Goal: Navigation & Orientation: Find specific page/section

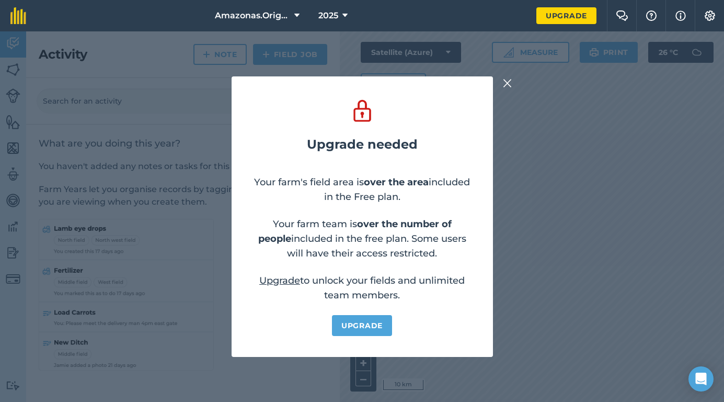
click at [511, 87] on img at bounding box center [507, 83] width 9 height 13
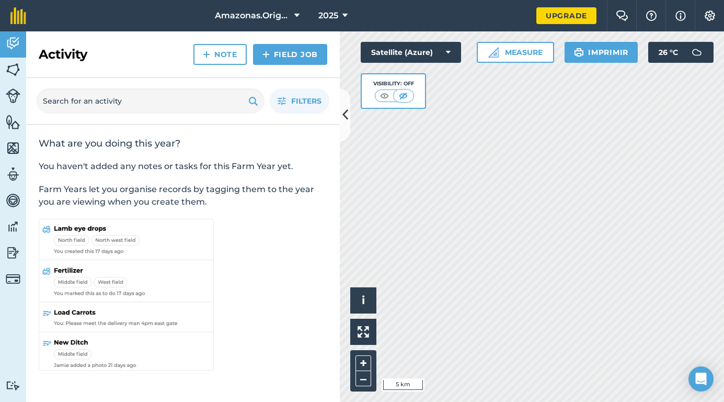
click at [344, 105] on button at bounding box center [345, 115] width 10 height 52
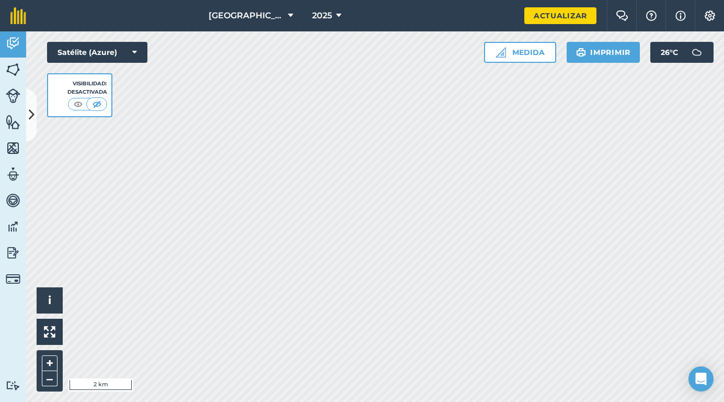
click at [20, 71] on link "Fields" at bounding box center [13, 71] width 26 height 26
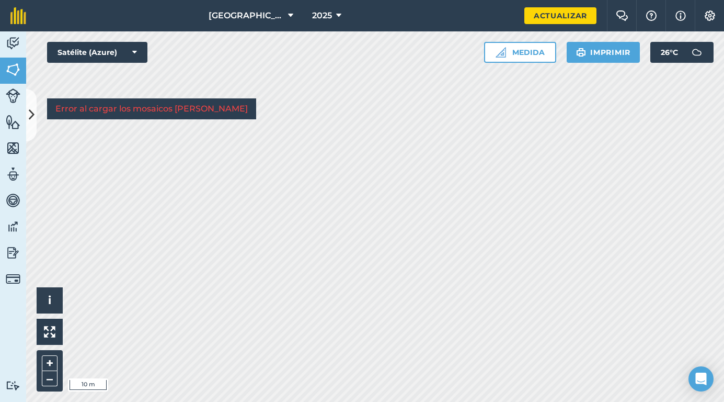
click at [13, 151] on img at bounding box center [13, 148] width 15 height 16
click at [28, 124] on button at bounding box center [31, 115] width 10 height 52
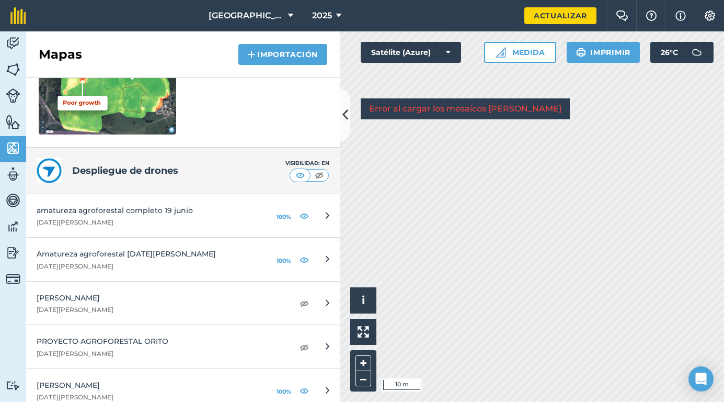
scroll to position [217, 0]
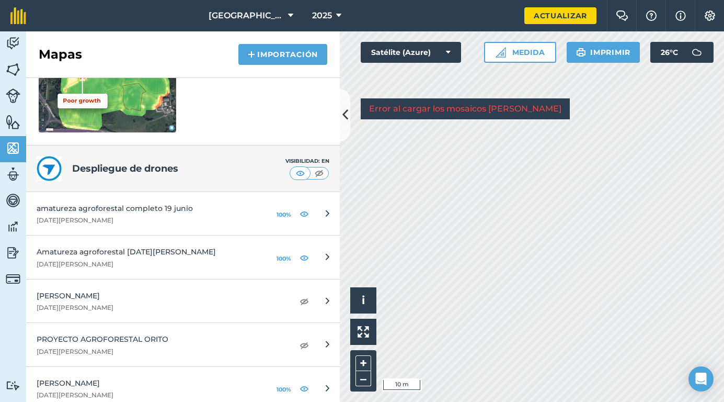
click at [300, 209] on img at bounding box center [304, 213] width 9 height 13
click at [300, 216] on img at bounding box center [304, 213] width 9 height 13
click at [346, 114] on icon at bounding box center [346, 115] width 6 height 18
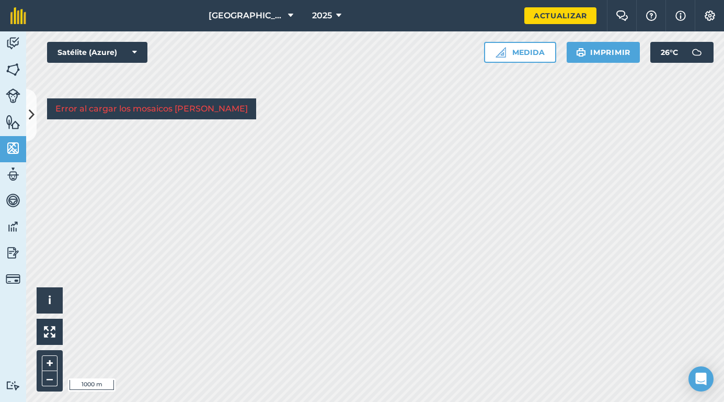
click at [12, 69] on img at bounding box center [13, 70] width 15 height 16
